Goal: Book appointment/travel/reservation

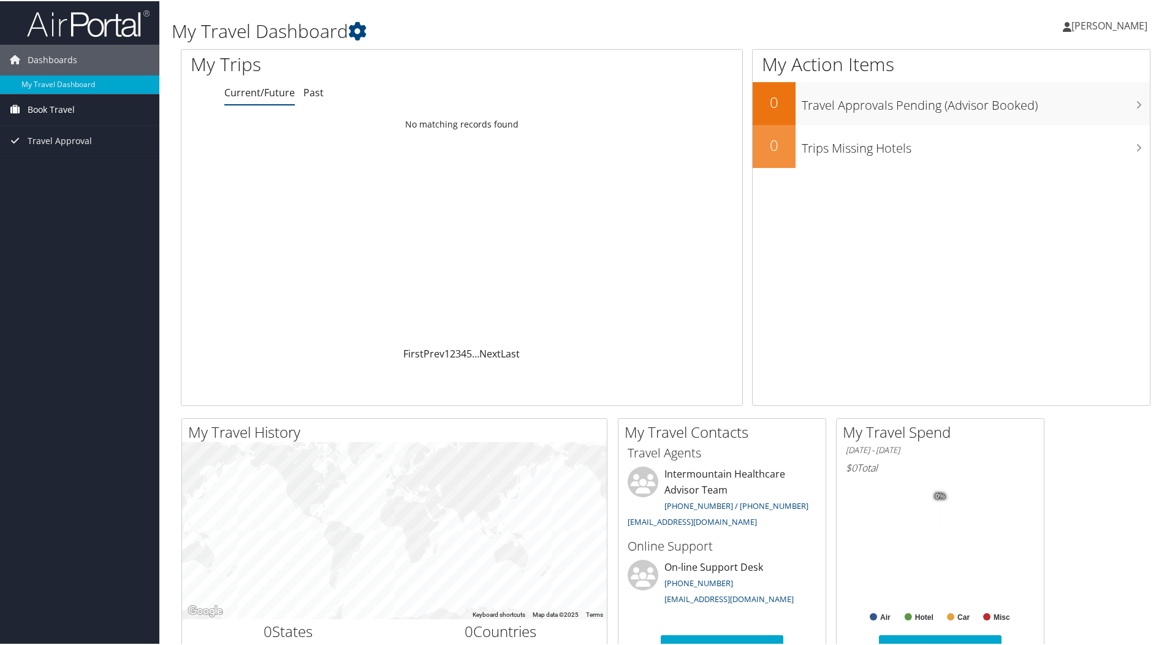
click at [61, 107] on span "Book Travel" at bounding box center [51, 108] width 47 height 31
click at [62, 150] on link "Book/Manage Online Trips" at bounding box center [79, 151] width 159 height 18
